Goal: Transaction & Acquisition: Purchase product/service

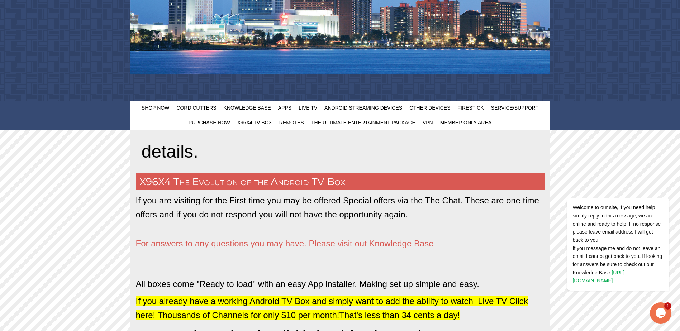
scroll to position [215, 0]
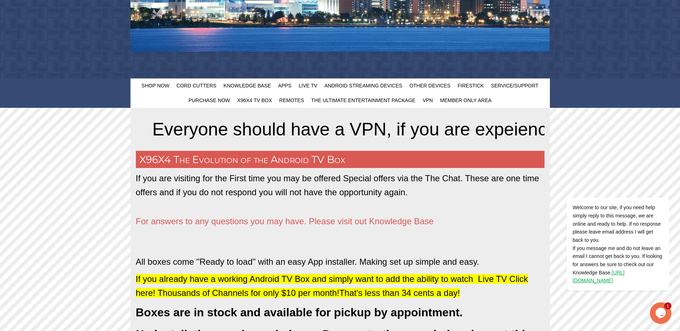
click at [661, 311] on icon "Chat widget" at bounding box center [661, 313] width 10 height 11
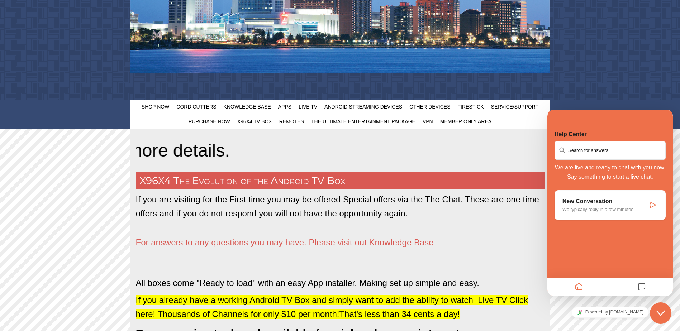
scroll to position [179, 0]
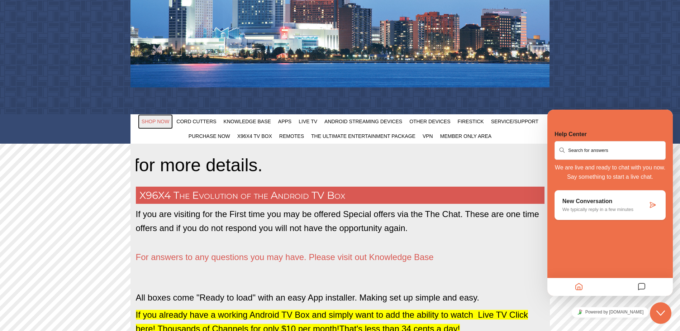
click at [166, 125] on link "Shop Now" at bounding box center [155, 121] width 35 height 15
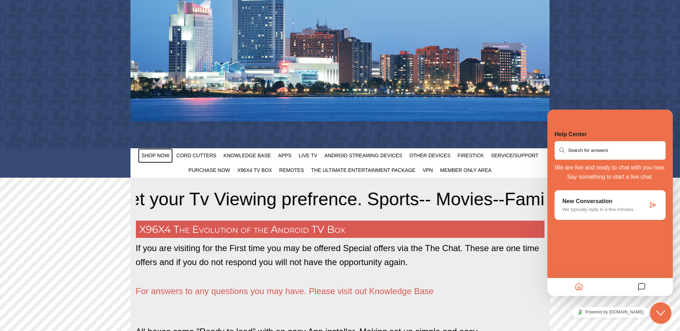
scroll to position [143, 0]
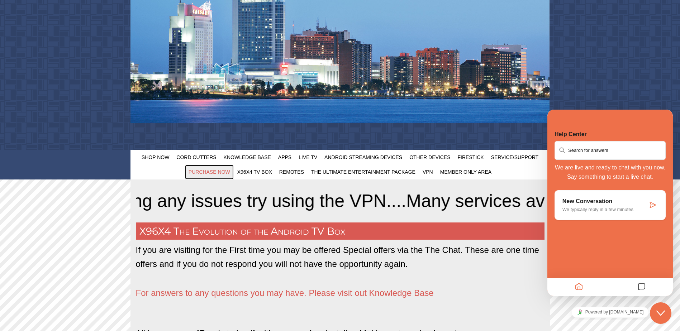
click at [221, 173] on span "Purchase Now" at bounding box center [210, 172] width 42 height 6
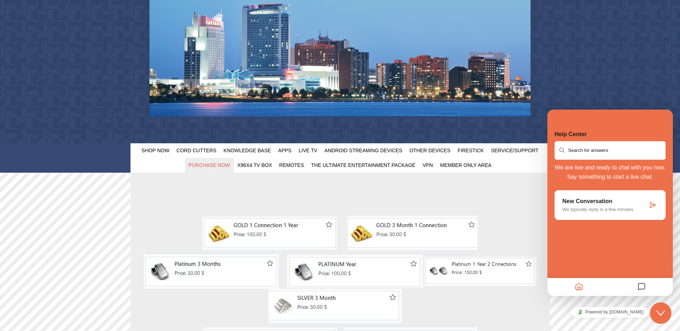
scroll to position [108, 0]
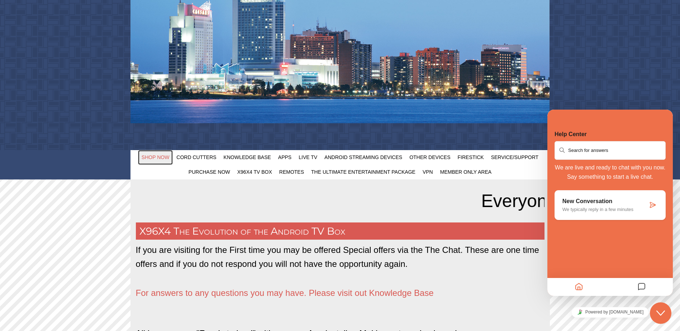
click at [158, 158] on span "Shop Now" at bounding box center [156, 158] width 28 height 6
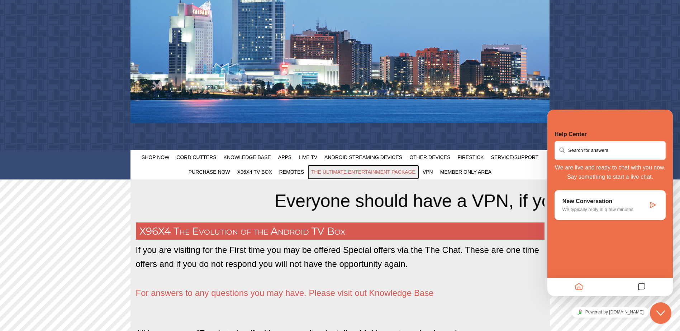
click at [361, 170] on span "The Ultimate Entertainment Package" at bounding box center [363, 172] width 104 height 6
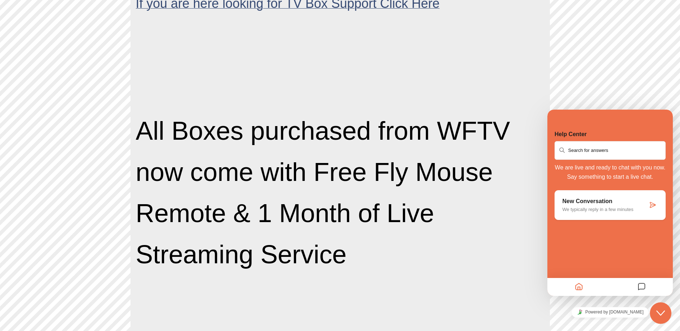
scroll to position [717, 0]
